Goal: Information Seeking & Learning: Learn about a topic

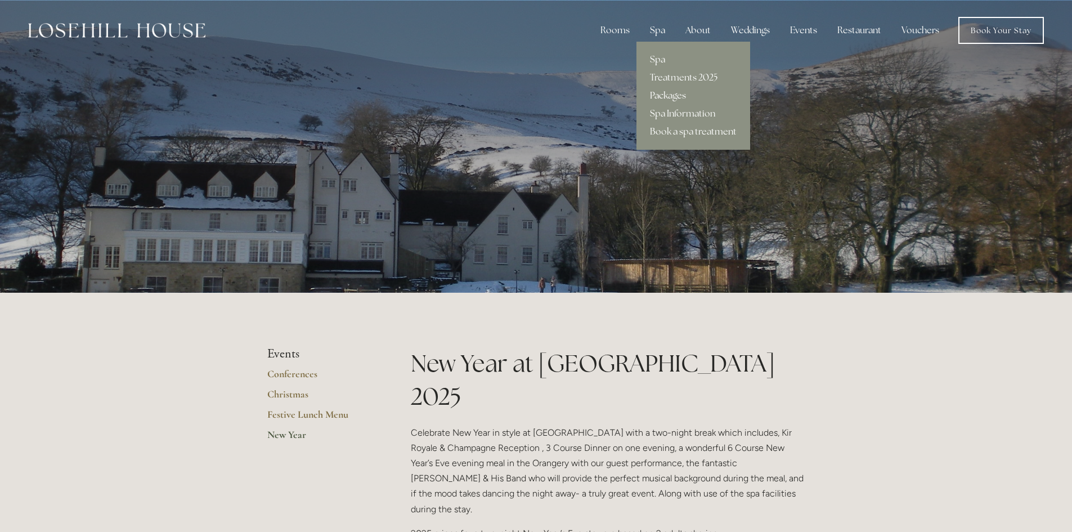
click at [677, 92] on link "Packages" at bounding box center [693, 96] width 114 height 18
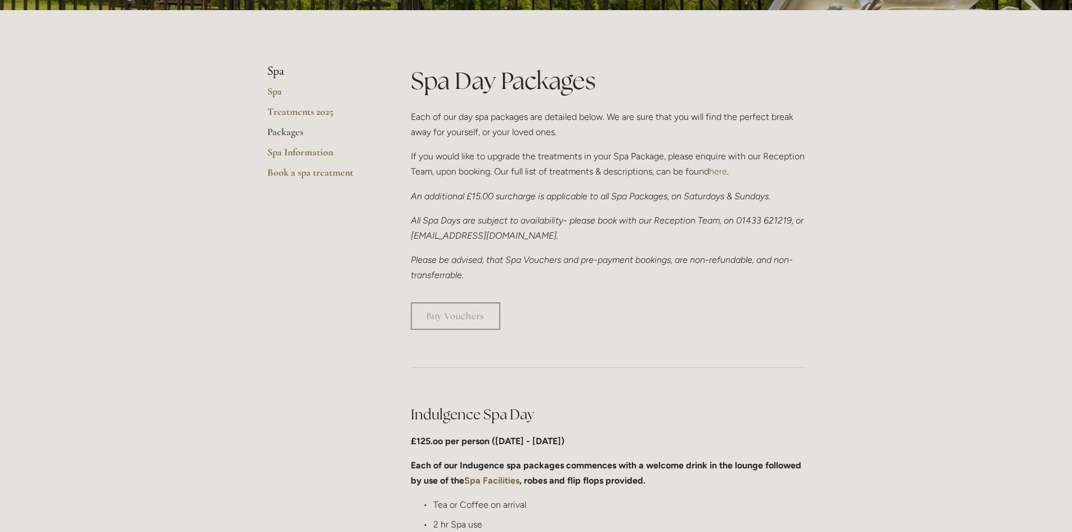
scroll to position [225, 0]
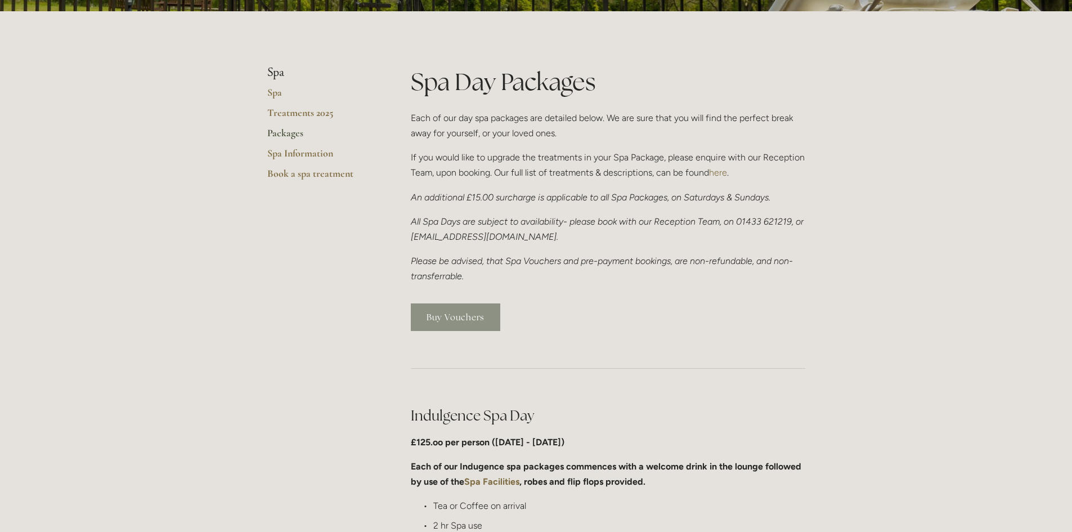
click at [482, 322] on link "Buy Vouchers" at bounding box center [455, 317] width 89 height 28
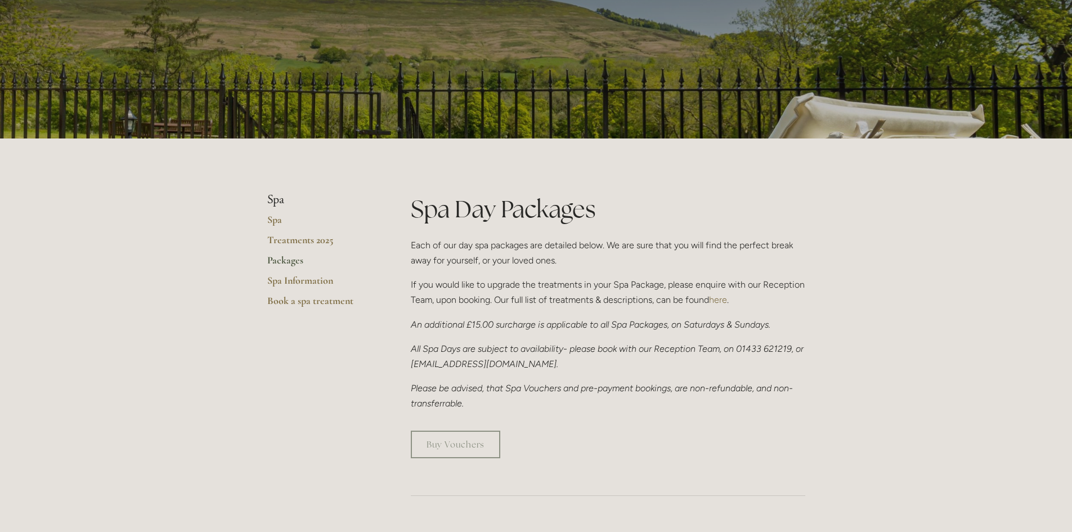
scroll to position [0, 0]
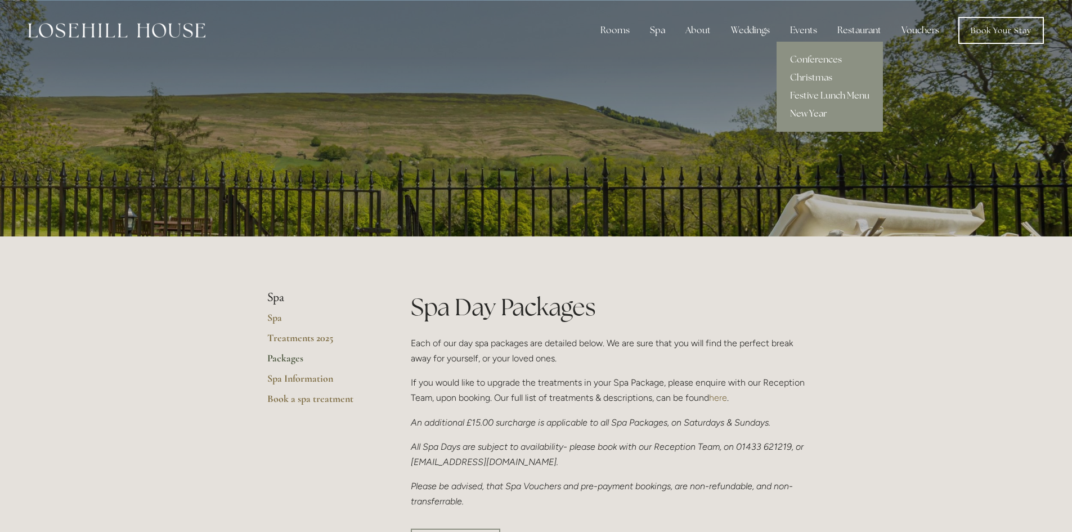
click at [815, 113] on link "New Year" at bounding box center [829, 114] width 106 height 18
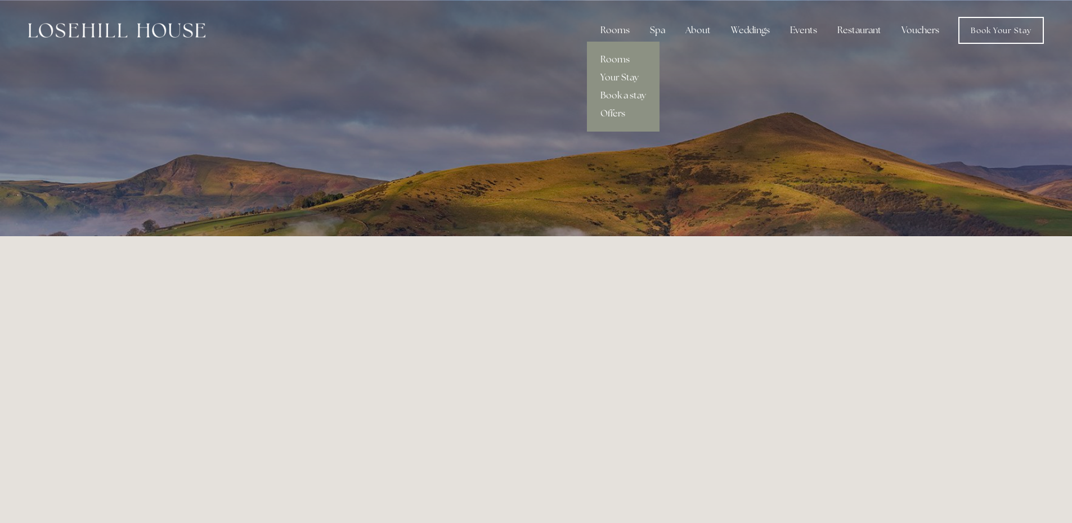
click at [619, 110] on link "Offers" at bounding box center [623, 114] width 73 height 18
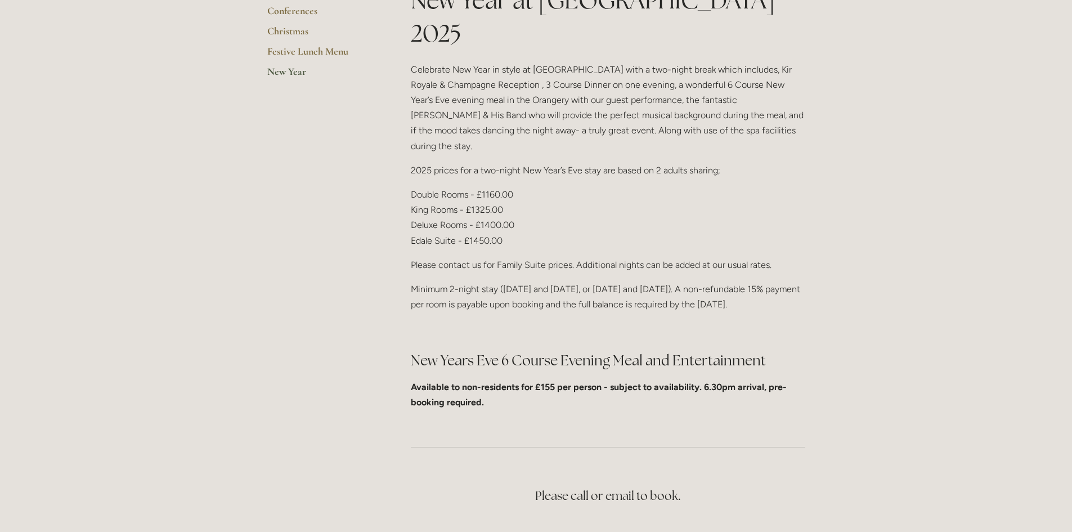
scroll to position [338, 0]
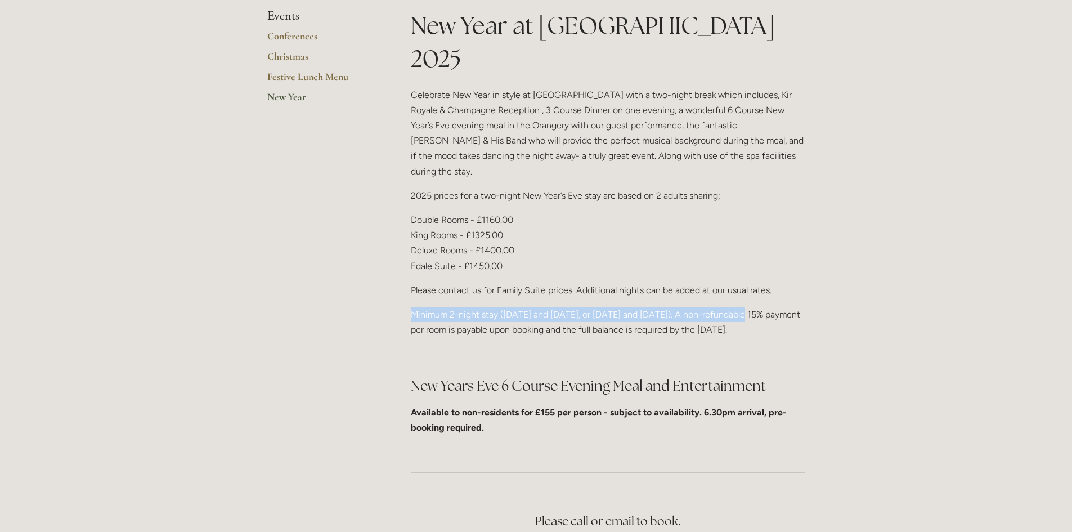
drag, startPoint x: 410, startPoint y: 262, endPoint x: 743, endPoint y: 260, distance: 333.1
click at [743, 260] on div "New Year at Losehill House 2025 Celebrate New Year in style at Losehill House w…" at bounding box center [608, 226] width 414 height 435
copy p "Minimum 2-night stay (30th and 31st December, or 31st December and 1st January)."
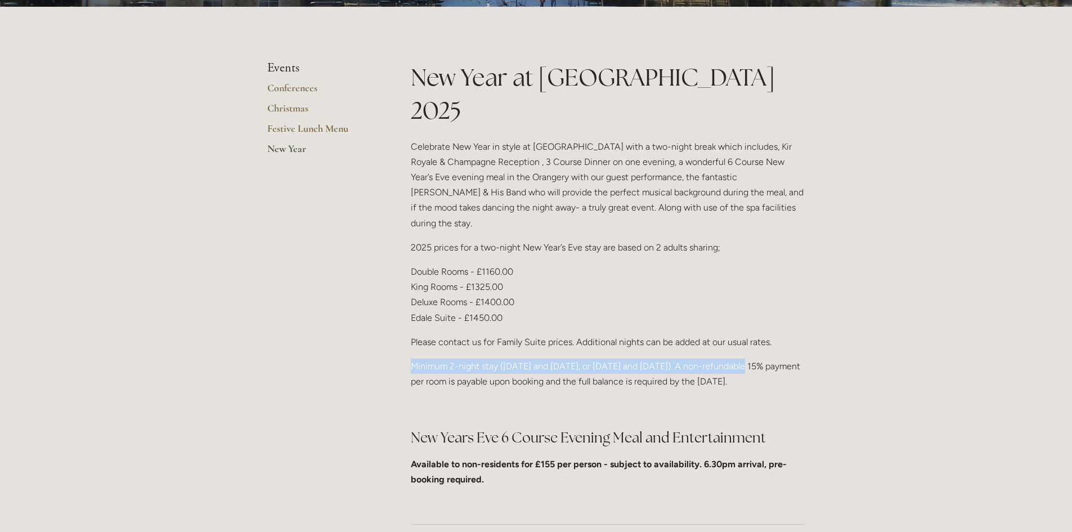
scroll to position [394, 0]
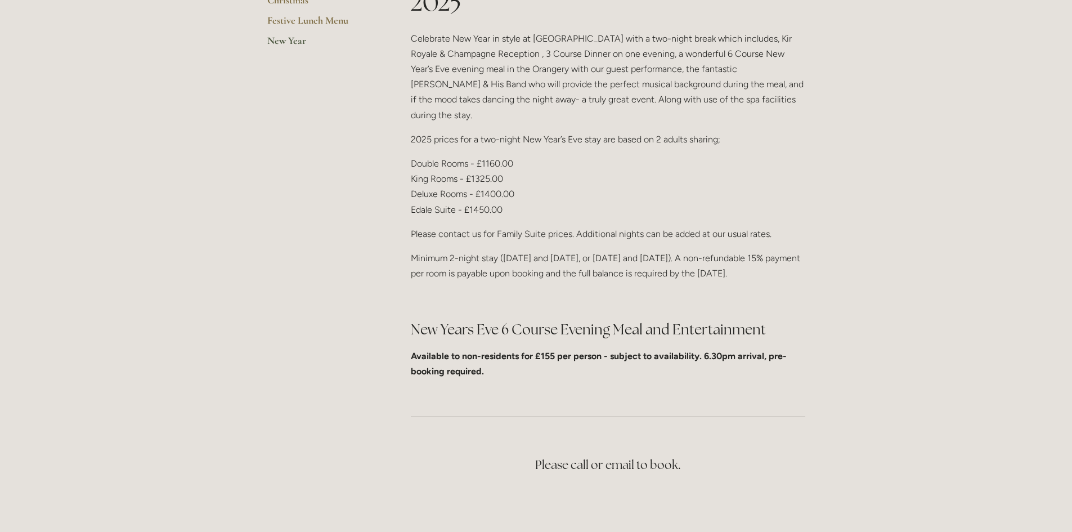
click at [614, 453] on h3 "Please call or email to book." at bounding box center [608, 464] width 394 height 23
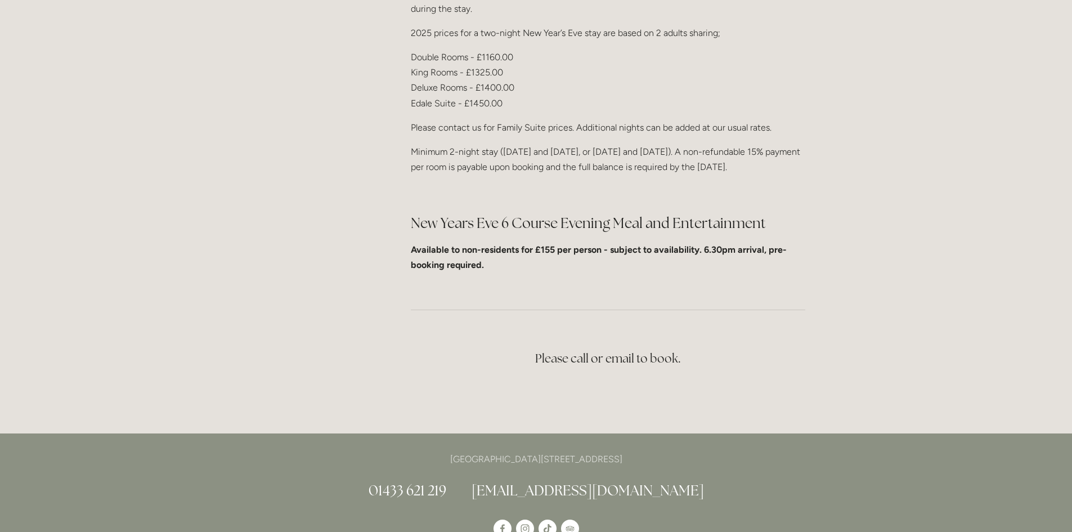
scroll to position [619, 0]
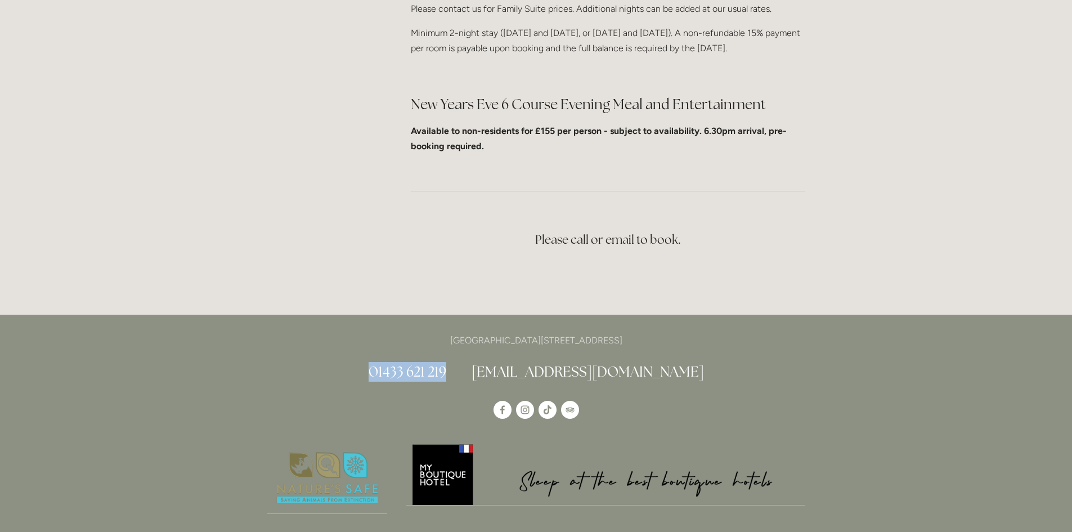
drag, startPoint x: 402, startPoint y: 343, endPoint x: 483, endPoint y: 342, distance: 80.5
click at [483, 362] on h2 "01433 621 219 info@losehillhouse.co.uk" at bounding box center [536, 372] width 538 height 20
copy link "01433 621 219"
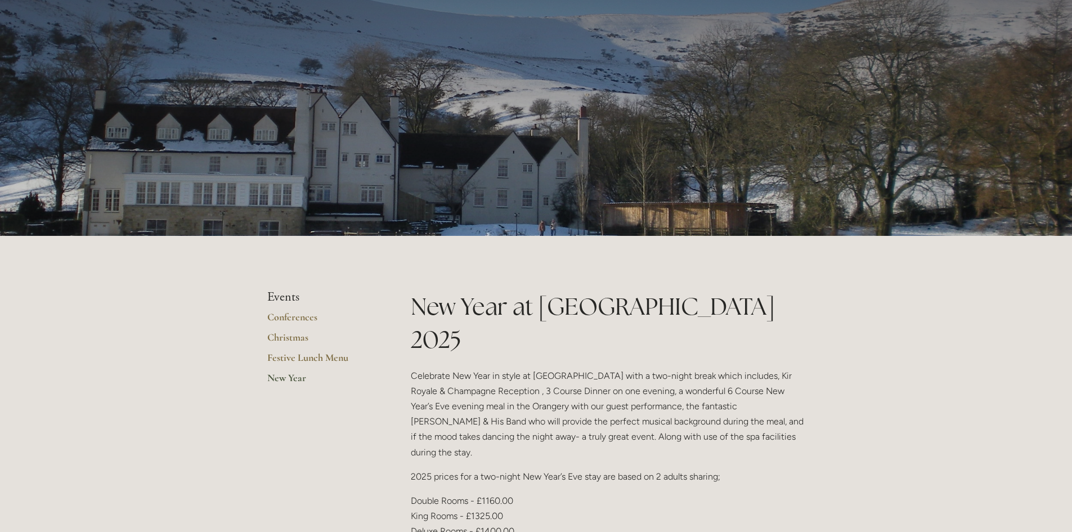
scroll to position [0, 0]
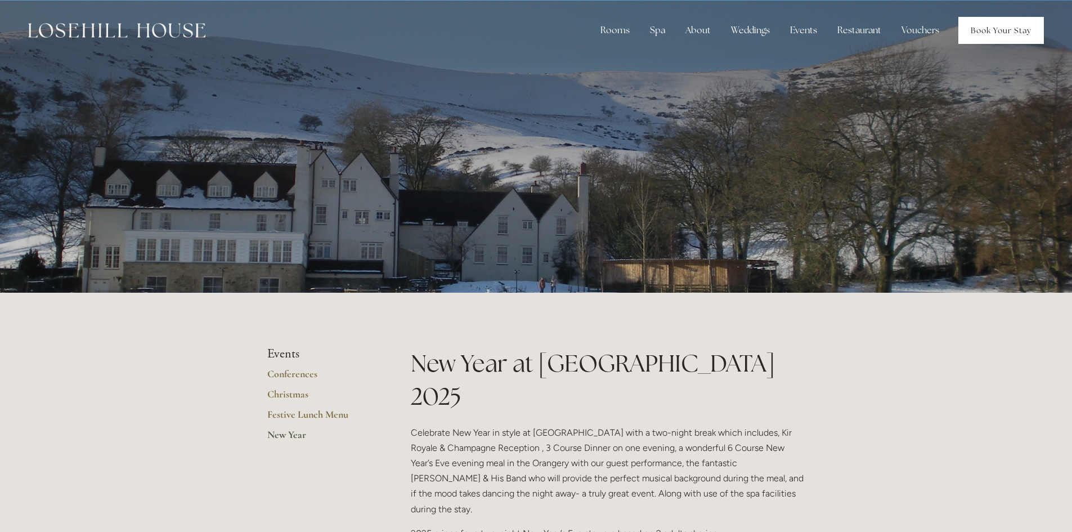
drag, startPoint x: 1018, startPoint y: 25, endPoint x: 1012, endPoint y: 28, distance: 6.8
click at [1018, 25] on link "Book Your Stay" at bounding box center [1001, 30] width 86 height 27
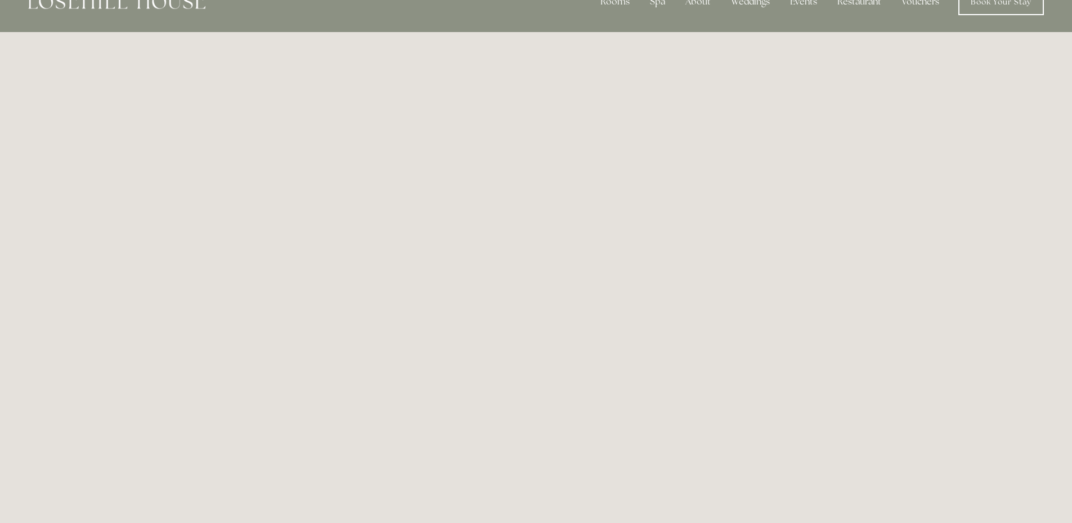
scroll to position [56, 0]
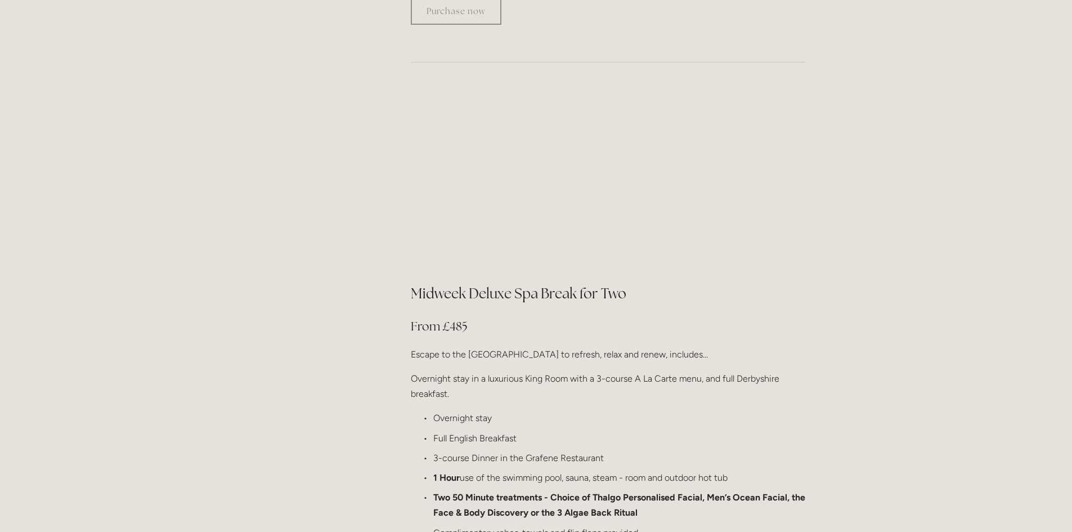
scroll to position [1125, 0]
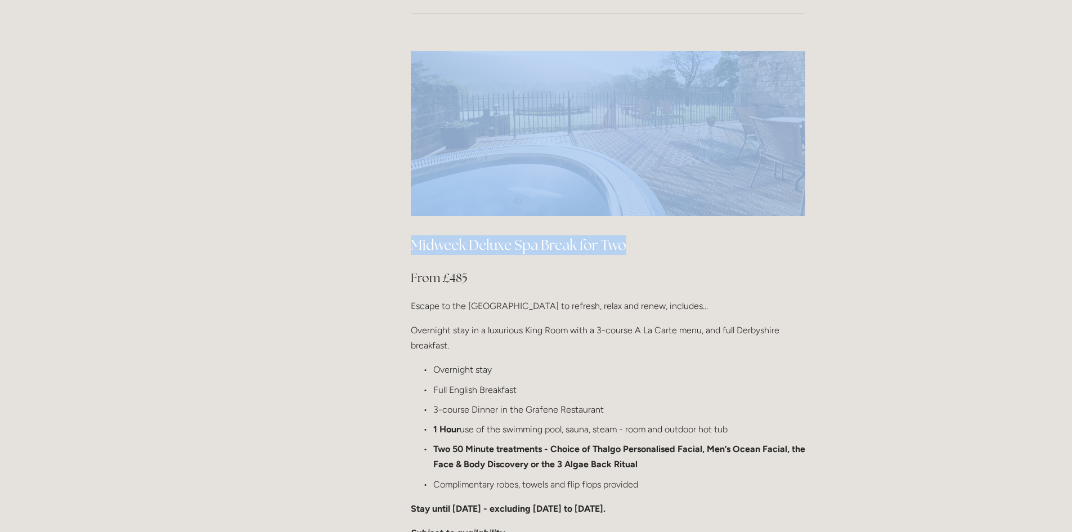
drag, startPoint x: 399, startPoint y: 211, endPoint x: 623, endPoint y: 213, distance: 223.9
click at [623, 213] on main "About Our Facilities Our Hotel & History Our Ethos Offers News Newsletter [GEOG…" at bounding box center [536, 241] width 574 height 2260
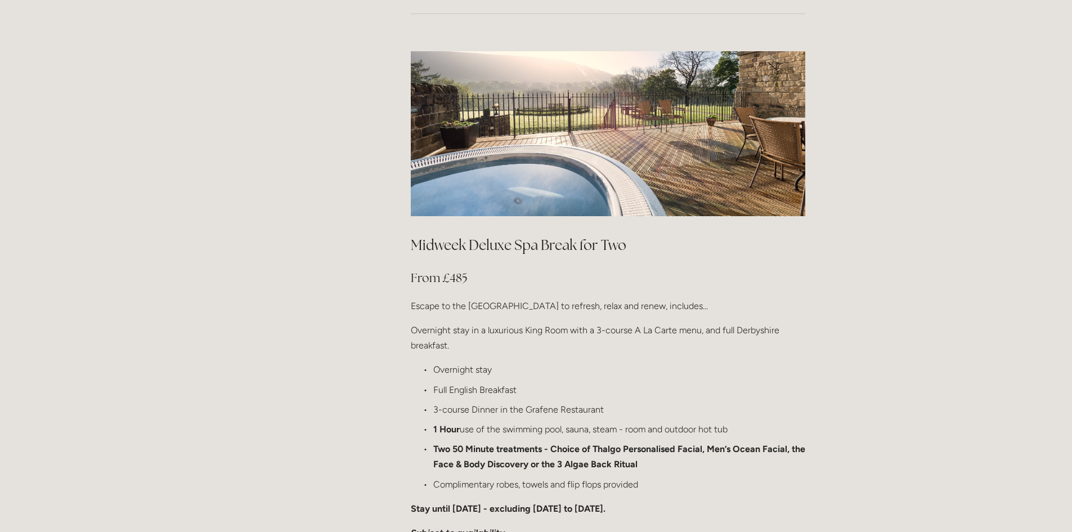
click at [662, 267] on h3 "From £485" at bounding box center [608, 278] width 394 height 23
drag, startPoint x: 628, startPoint y: 209, endPoint x: 407, endPoint y: 213, distance: 221.2
click at [407, 226] on div "Midweek Deluxe Spa Break for Two From £485 Escape to the [GEOGRAPHIC_DATA] to r…" at bounding box center [608, 444] width 414 height 437
copy h2 "Midweek Deluxe Spa Break for Two"
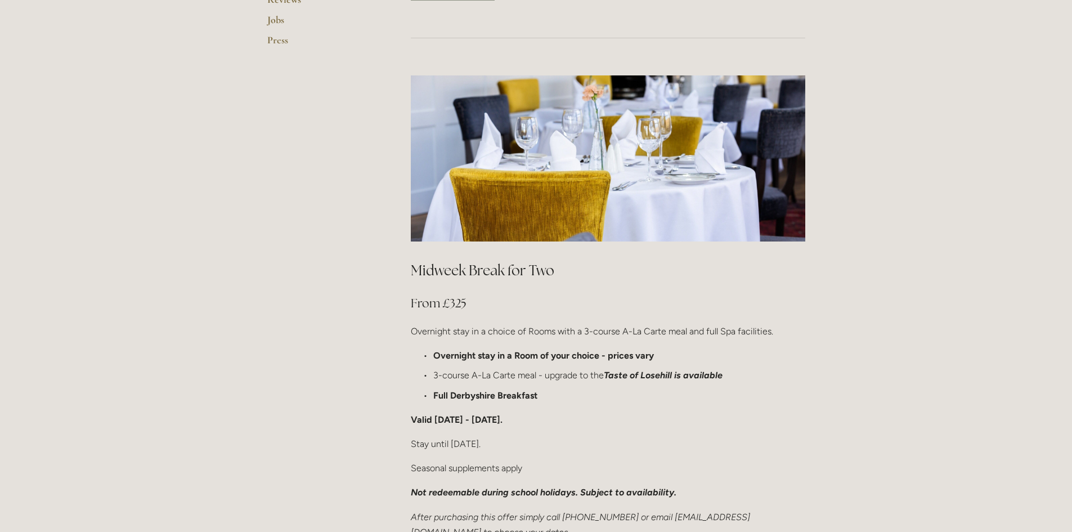
scroll to position [506, 0]
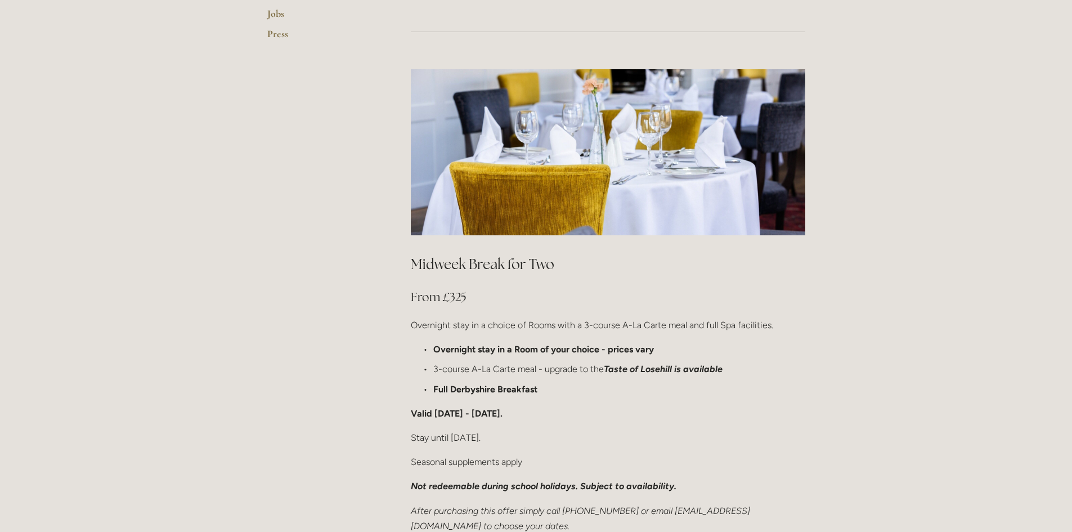
drag, startPoint x: 571, startPoint y: 235, endPoint x: 410, endPoint y: 235, distance: 160.4
click at [411, 254] on h2 "Midweek Break for Two" at bounding box center [608, 264] width 394 height 20
copy h2 "Midweek Break for Two"
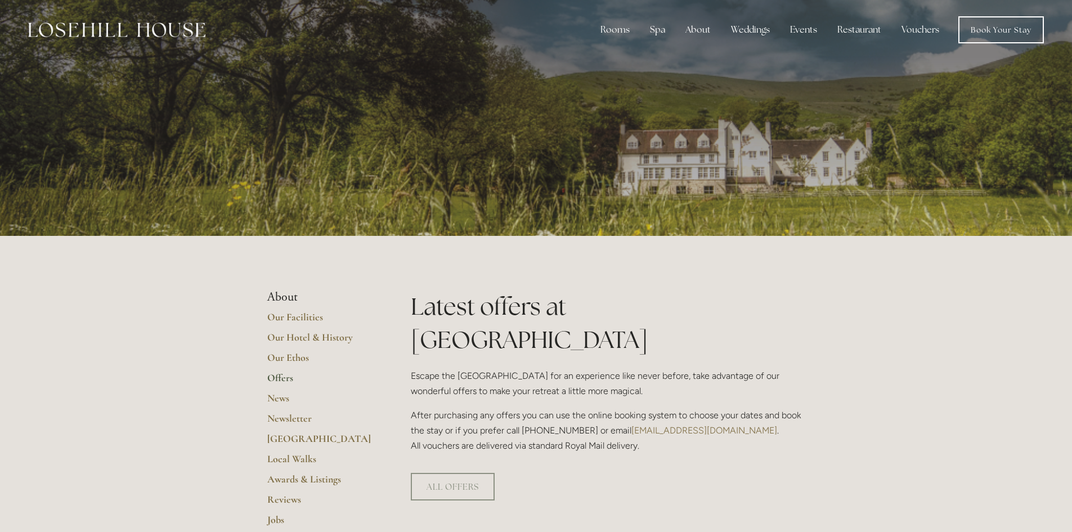
scroll to position [0, 0]
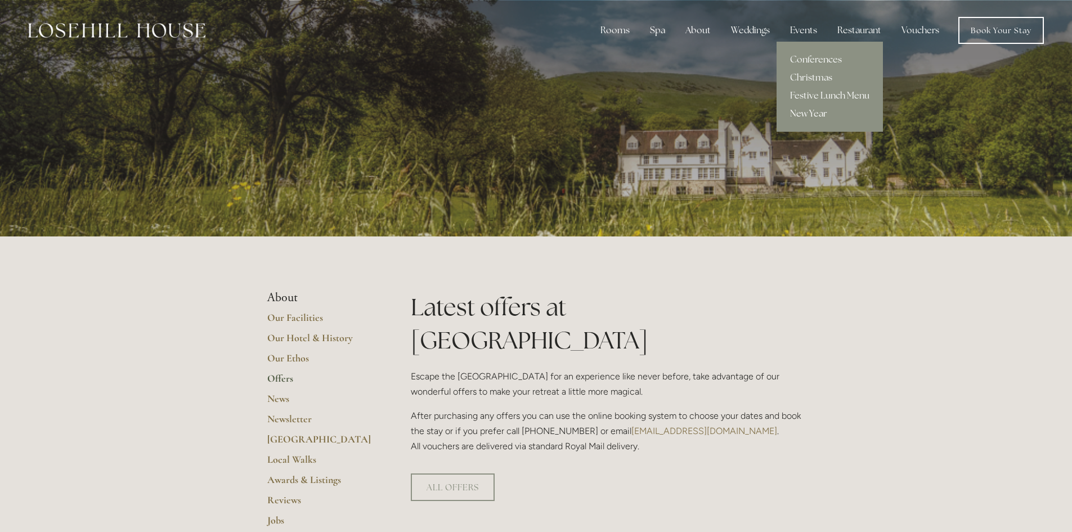
click at [800, 120] on link "New Year" at bounding box center [829, 114] width 106 height 18
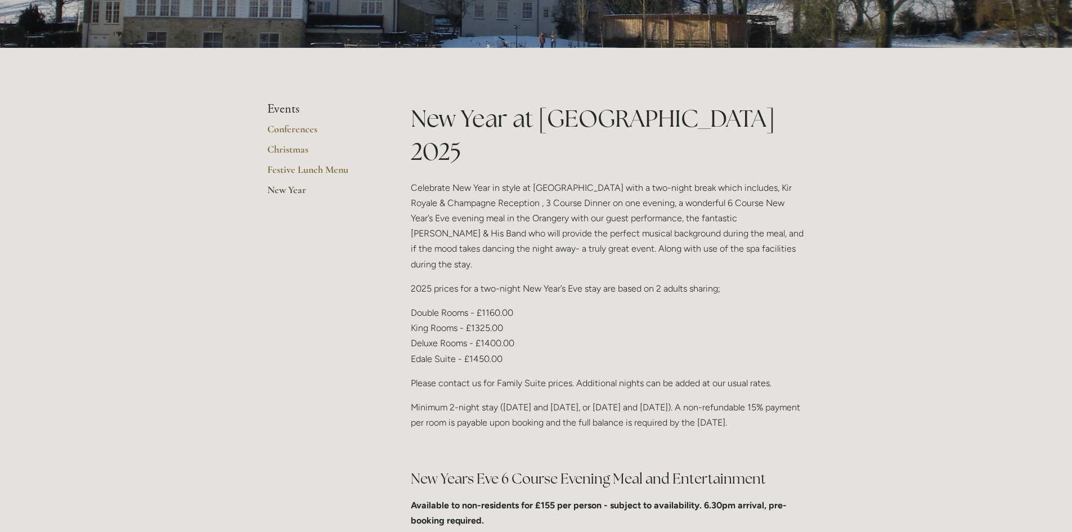
scroll to position [225, 0]
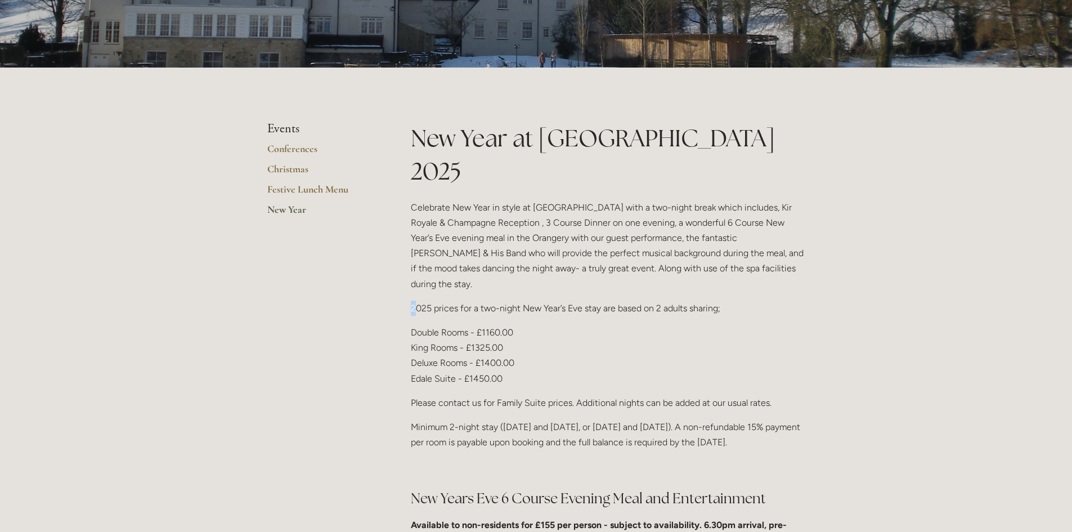
drag, startPoint x: 409, startPoint y: 260, endPoint x: 415, endPoint y: 263, distance: 7.0
click at [415, 263] on div "New Year at [GEOGRAPHIC_DATA] 2025 Celebrate New Year in style at [GEOGRAPHIC_D…" at bounding box center [608, 339] width 414 height 435
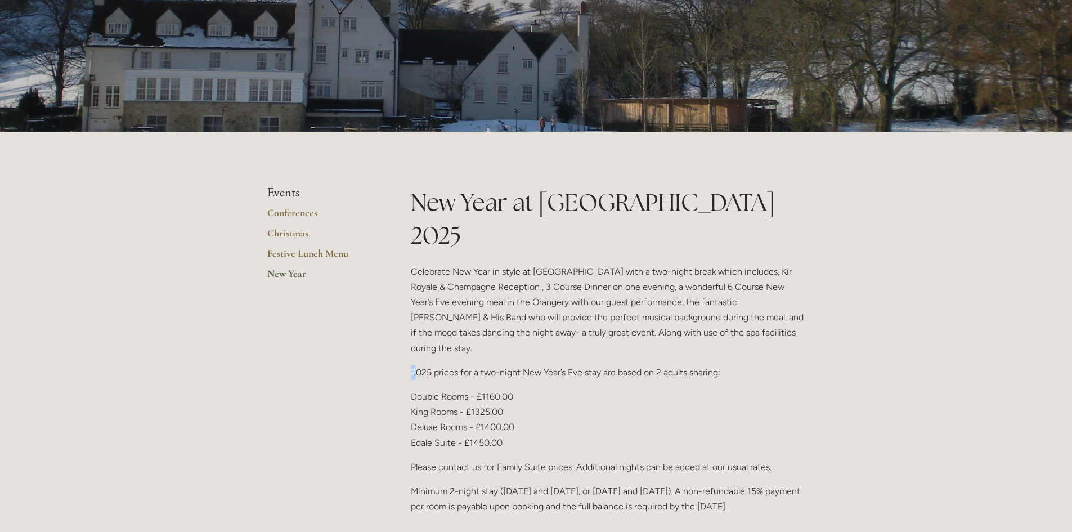
scroll to position [0, 0]
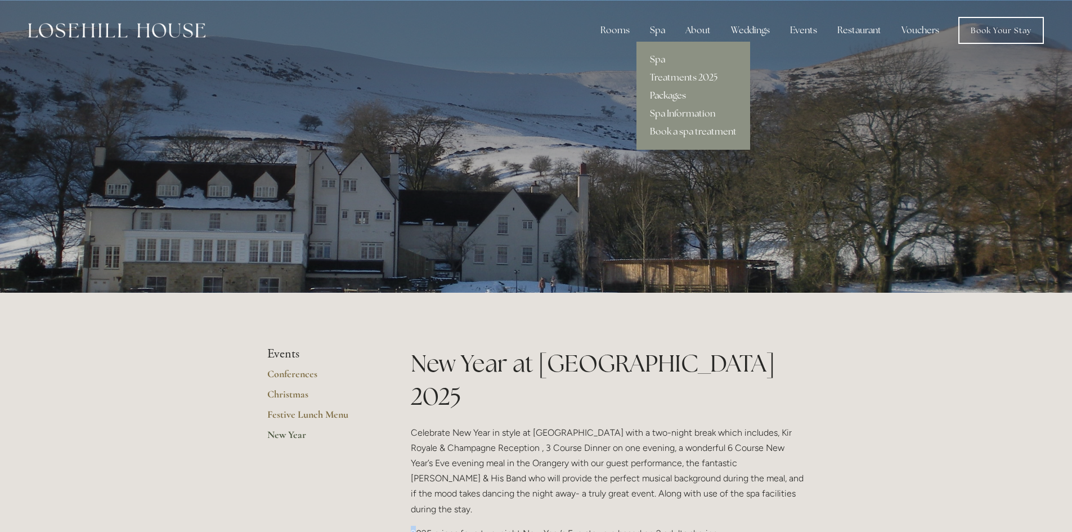
click at [673, 95] on link "Packages" at bounding box center [693, 96] width 114 height 18
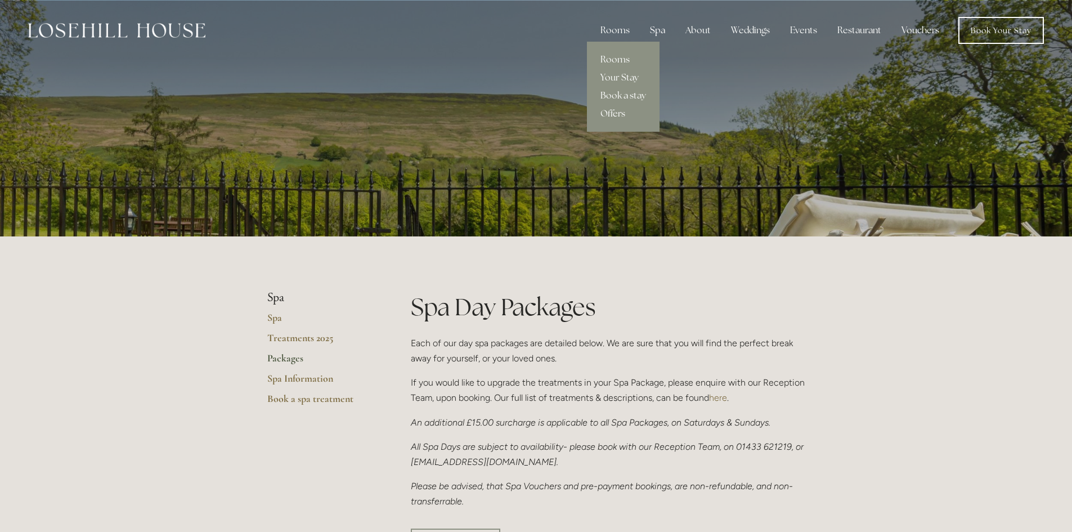
click at [616, 108] on link "Offers" at bounding box center [623, 114] width 73 height 18
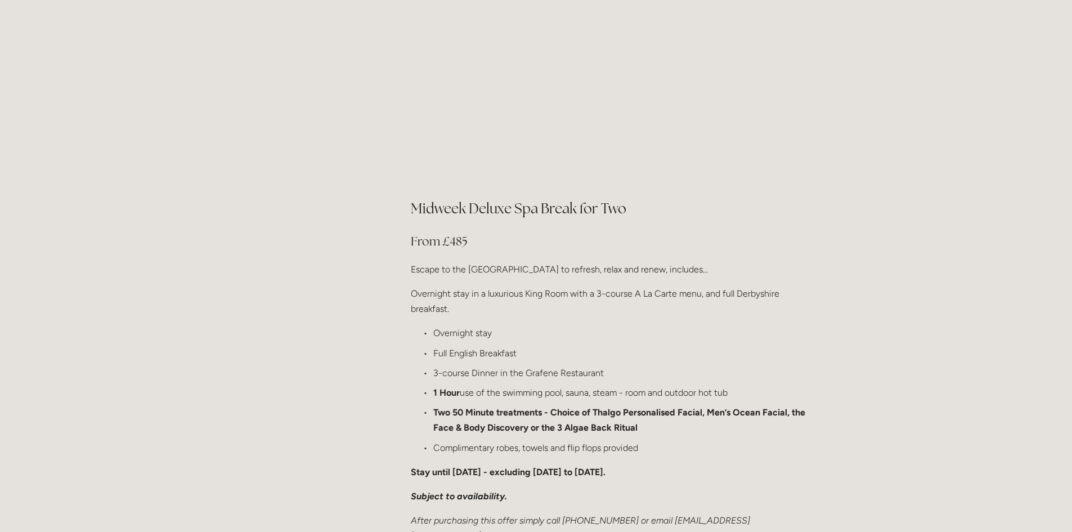
scroll to position [1182, 0]
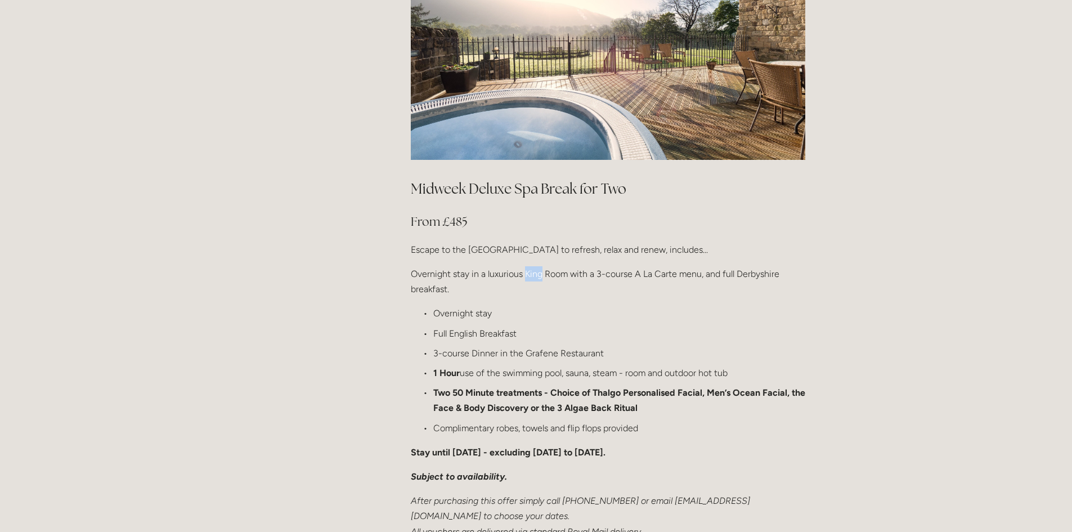
drag, startPoint x: 524, startPoint y: 239, endPoint x: 541, endPoint y: 239, distance: 16.3
click at [541, 266] on p "Overnight stay in a luxurious King Room with a 3-course A La Carte menu, and fu…" at bounding box center [608, 281] width 394 height 30
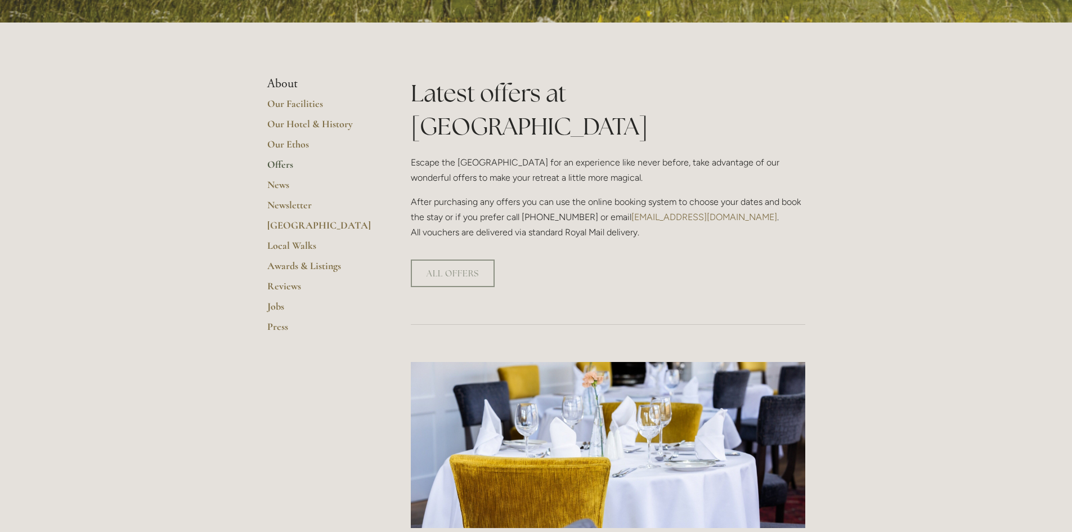
scroll to position [0, 0]
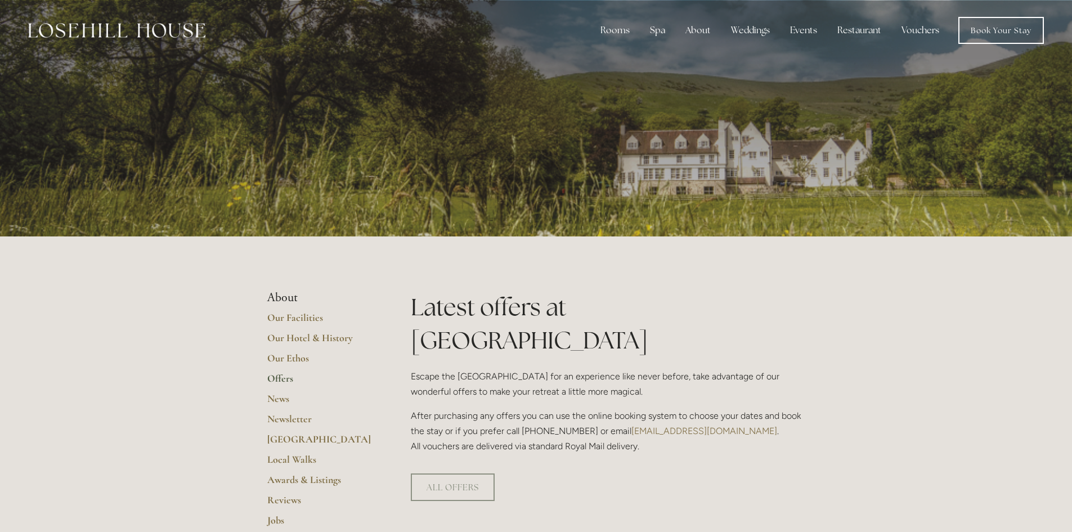
click at [909, 30] on link "Vouchers" at bounding box center [920, 30] width 56 height 23
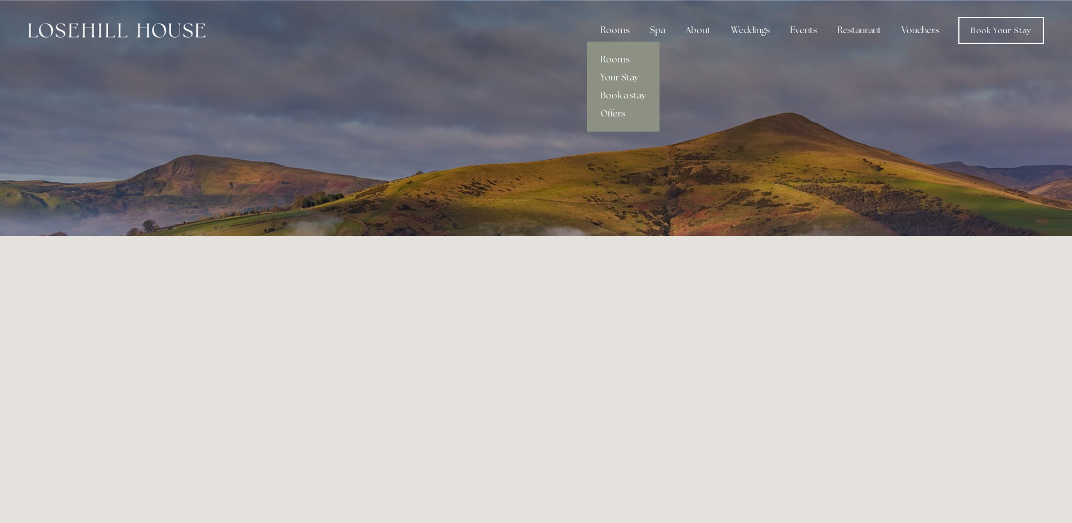
click at [614, 115] on link "Offers" at bounding box center [623, 114] width 73 height 18
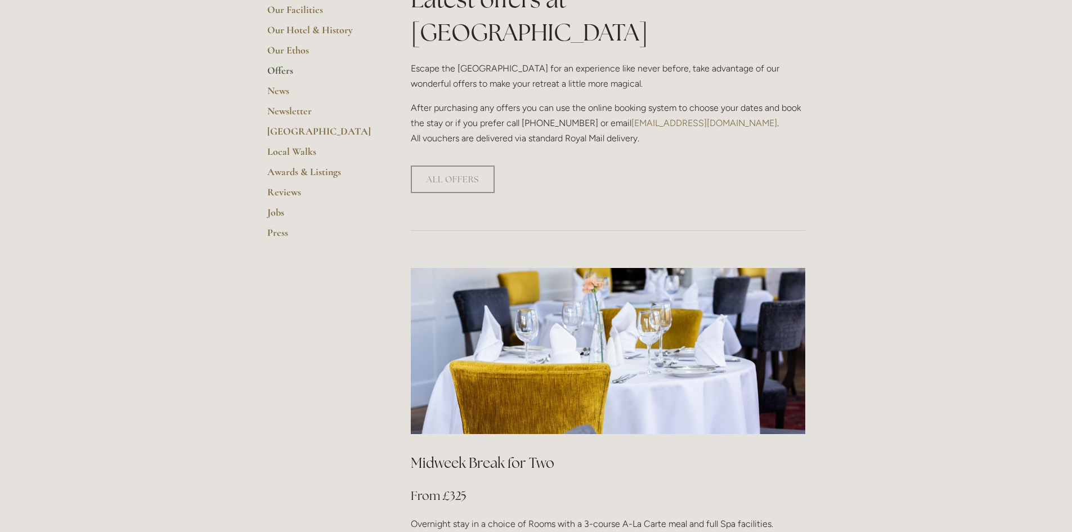
scroll to position [506, 0]
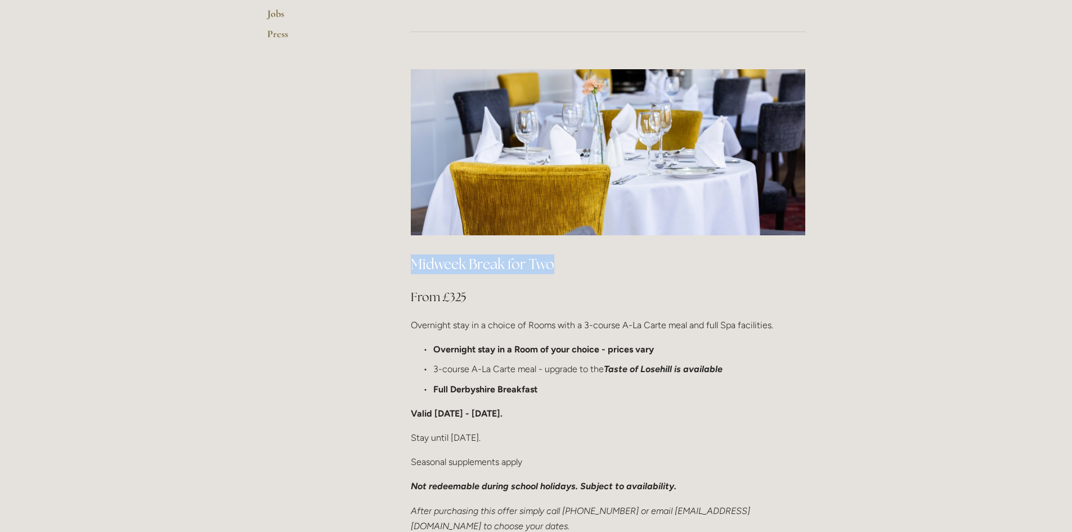
drag, startPoint x: 555, startPoint y: 231, endPoint x: 407, endPoint y: 234, distance: 148.0
click at [407, 245] on div "Midweek Break for Two From £325 Overnight stay in a choice of Rooms with a 3-co…" at bounding box center [608, 401] width 414 height 313
copy h2 "Midweek Break for Two"
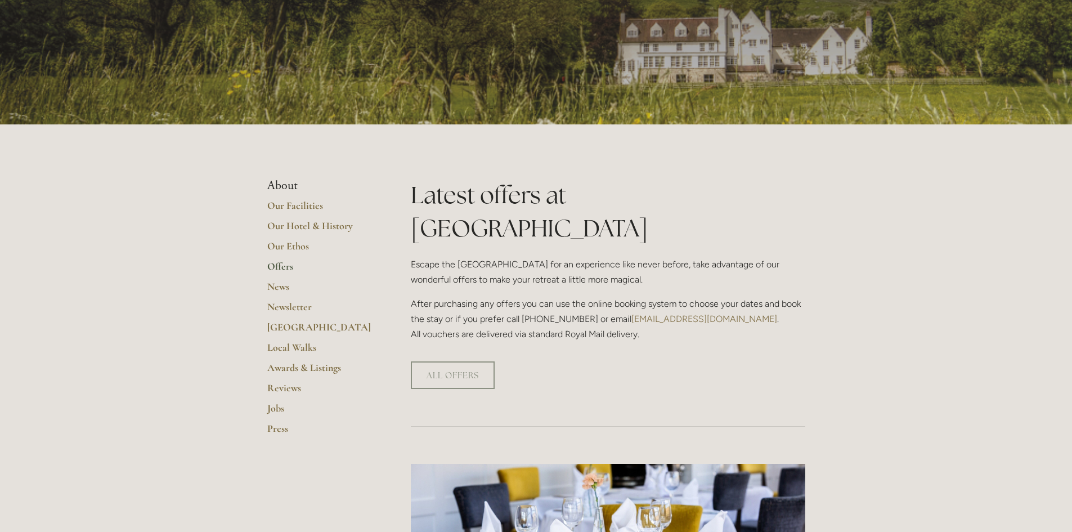
scroll to position [0, 0]
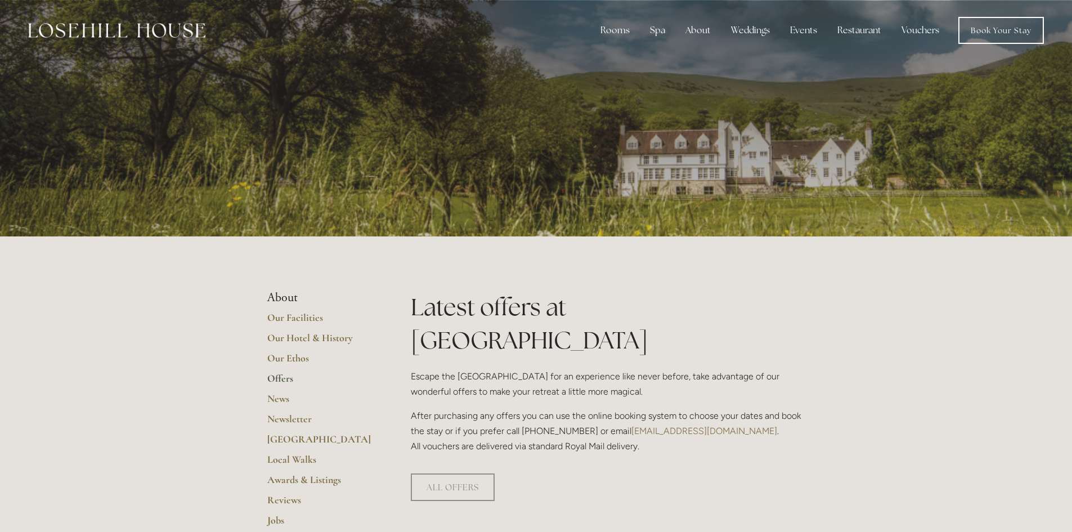
click at [904, 26] on link "Vouchers" at bounding box center [920, 30] width 56 height 23
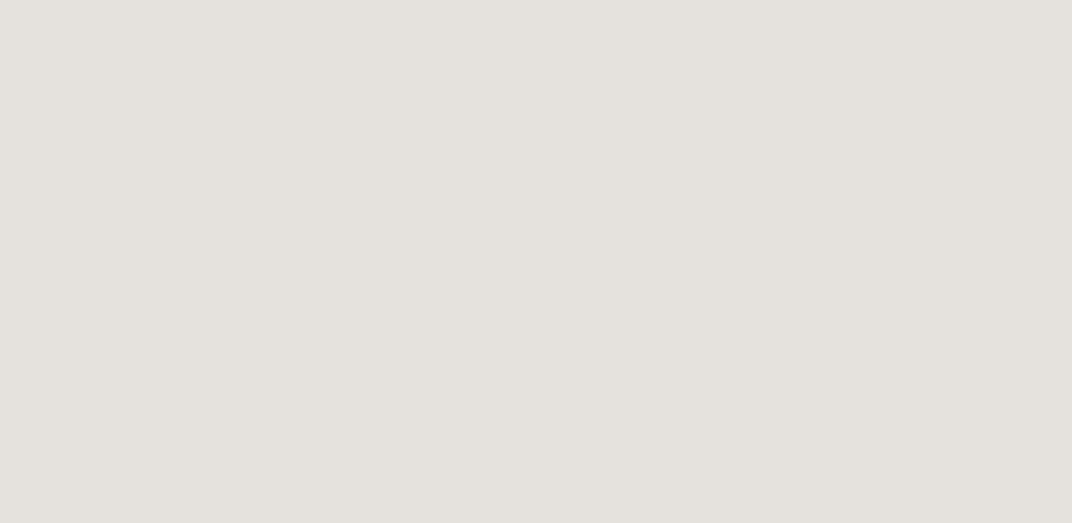
scroll to position [462, 0]
